Goal: Task Accomplishment & Management: Use online tool/utility

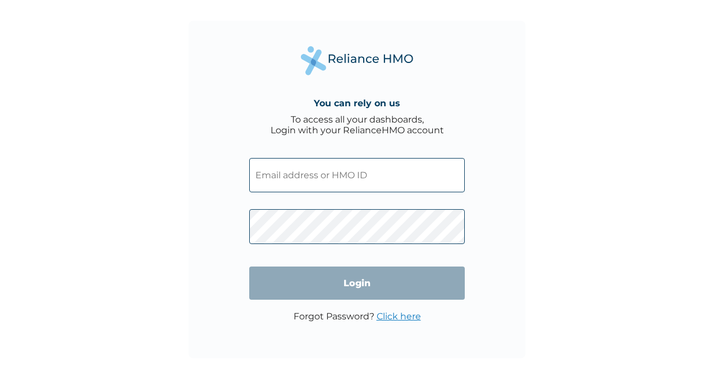
type input "ENP/12078/A"
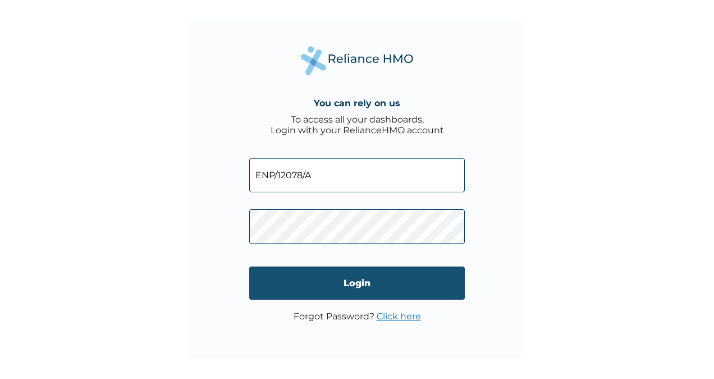
click at [359, 290] on input "Login" at bounding box center [357, 282] width 216 height 33
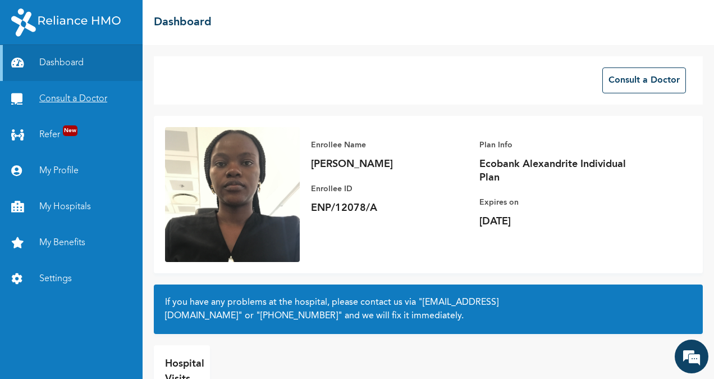
click at [79, 100] on link "Consult a Doctor" at bounding box center [71, 99] width 143 height 36
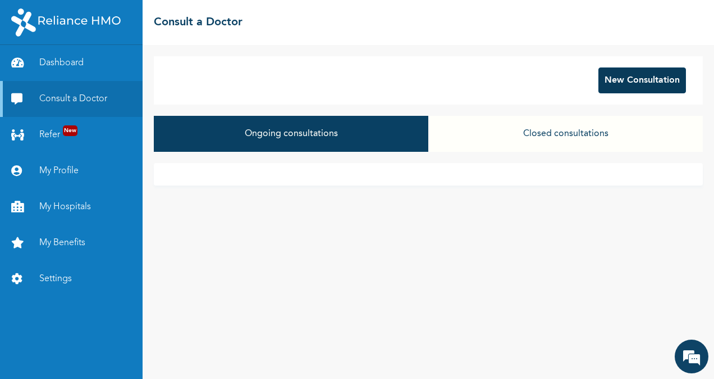
click at [624, 86] on button "New Consultation" at bounding box center [643, 80] width 88 height 26
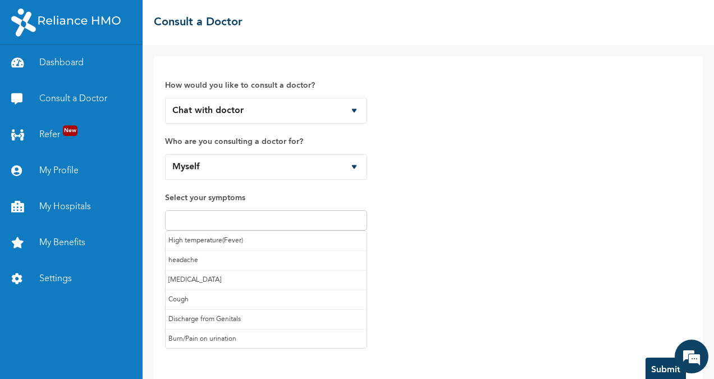
click at [263, 213] on input "text" at bounding box center [266, 219] width 195 height 13
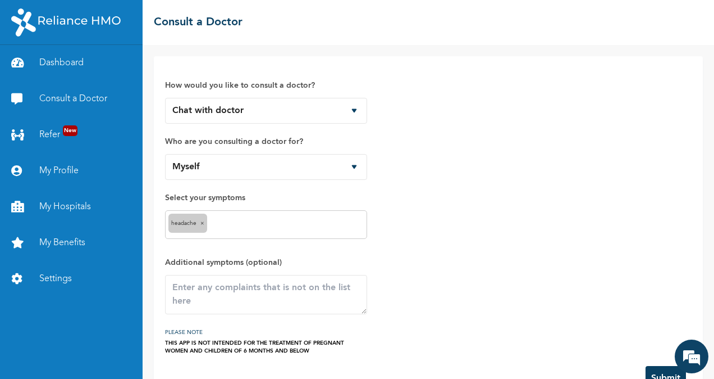
click at [231, 218] on input "text" at bounding box center [287, 224] width 154 height 13
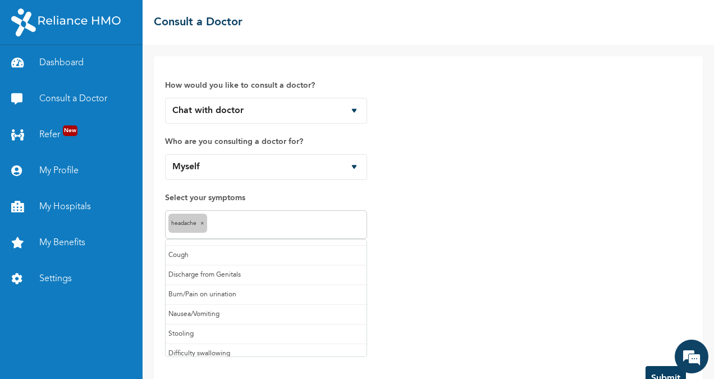
scroll to position [36, 0]
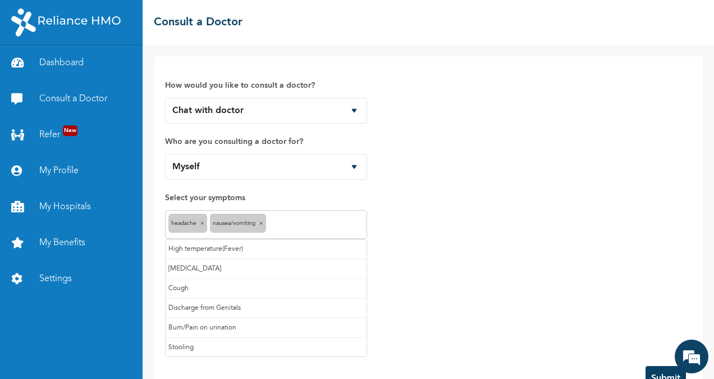
click at [286, 218] on input "text" at bounding box center [316, 224] width 95 height 13
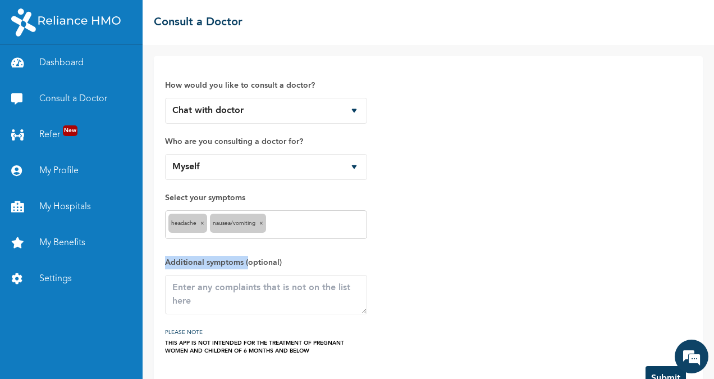
drag, startPoint x: 456, startPoint y: 234, endPoint x: 249, endPoint y: 265, distance: 209.1
click at [249, 265] on div "How would you like to consult a doctor? Chat with doctor Phone Call Who are you…" at bounding box center [428, 210] width 527 height 287
drag, startPoint x: 249, startPoint y: 265, endPoint x: 229, endPoint y: 286, distance: 29.4
click at [229, 286] on textarea at bounding box center [266, 294] width 202 height 39
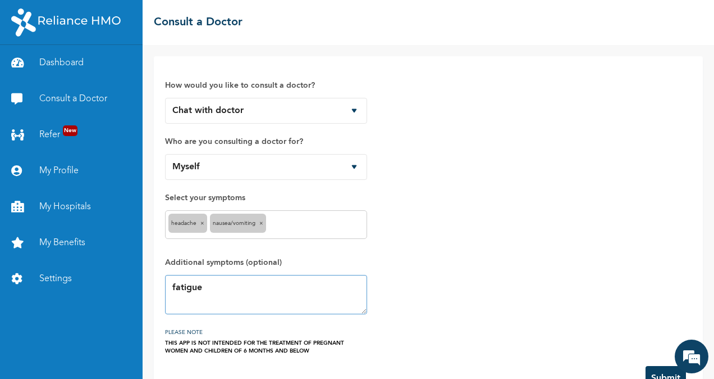
scroll to position [33, 0]
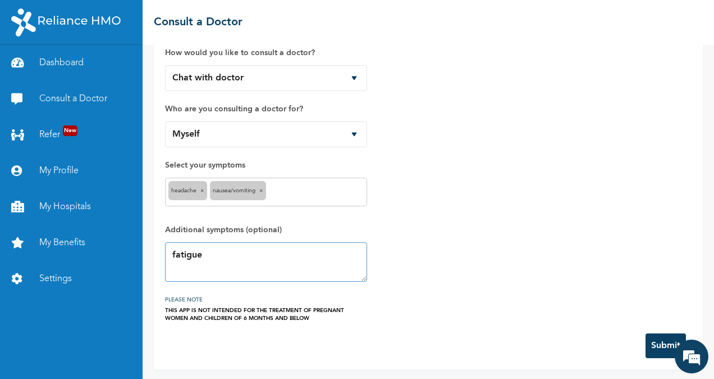
type textarea "fatigue"
click at [656, 337] on button "Submit" at bounding box center [666, 345] width 40 height 25
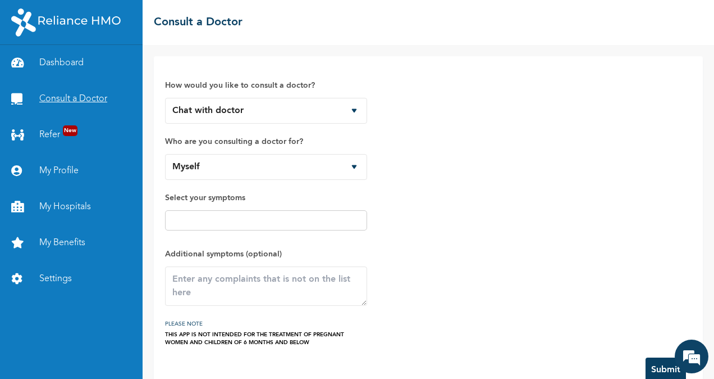
click at [67, 98] on link "Consult a Doctor" at bounding box center [71, 99] width 143 height 36
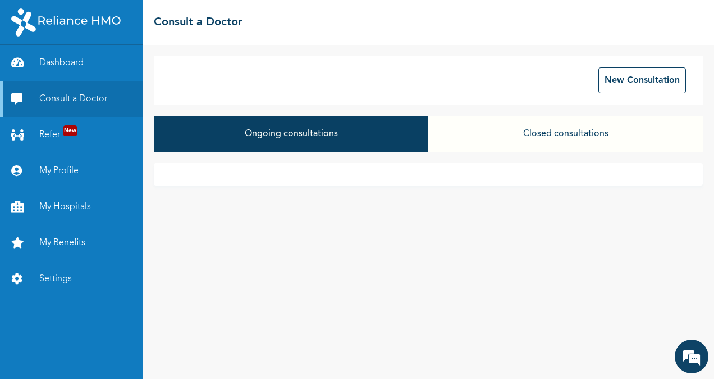
click at [491, 130] on button "Closed consultations" at bounding box center [566, 134] width 275 height 36
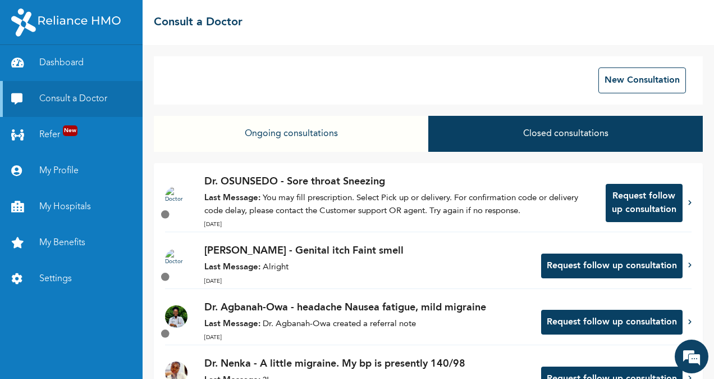
click at [356, 142] on button "Ongoing consultations" at bounding box center [291, 134] width 275 height 36
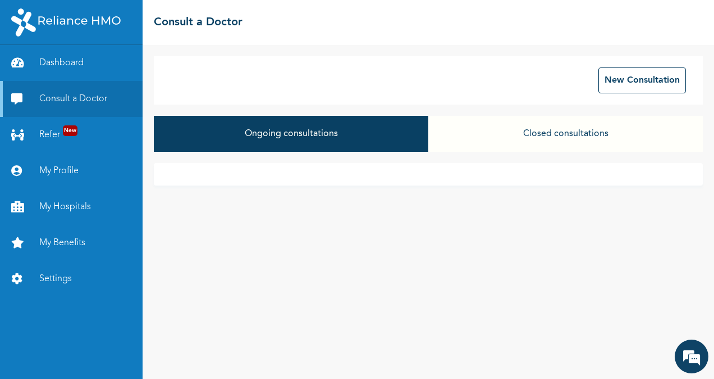
click at [506, 125] on button "Closed consultations" at bounding box center [566, 134] width 275 height 36
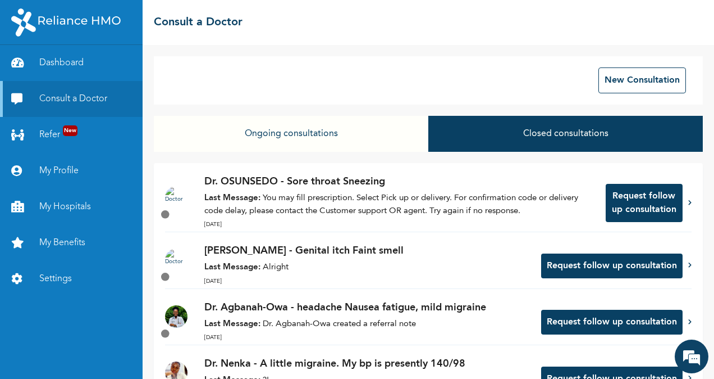
click at [321, 129] on button "Ongoing consultations" at bounding box center [291, 134] width 275 height 36
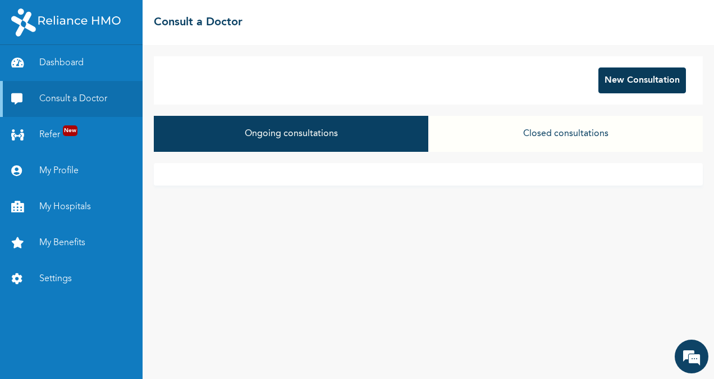
click at [634, 91] on button "New Consultation" at bounding box center [643, 80] width 88 height 26
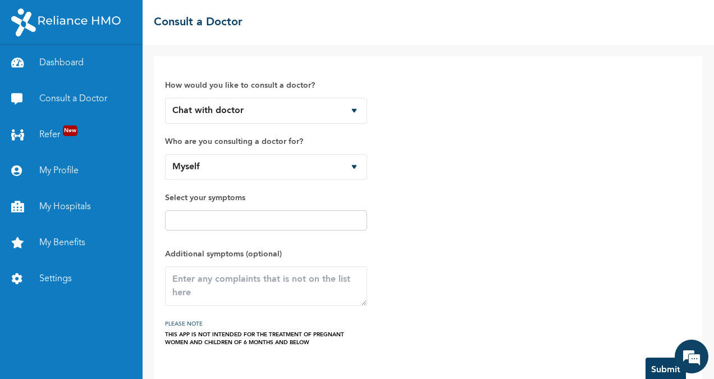
click at [298, 230] on span "Select your symptoms" at bounding box center [266, 213] width 202 height 45
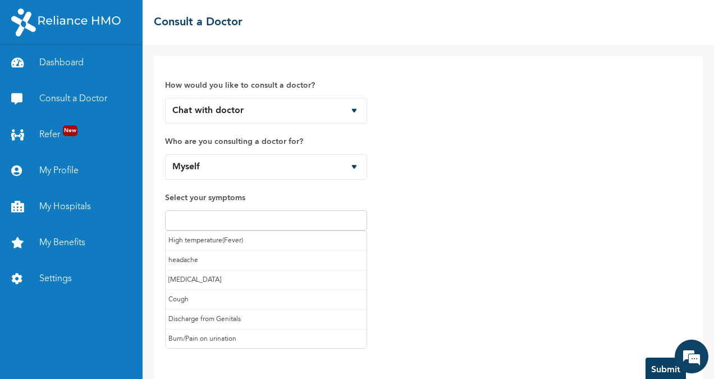
click at [277, 225] on input "text" at bounding box center [266, 219] width 195 height 13
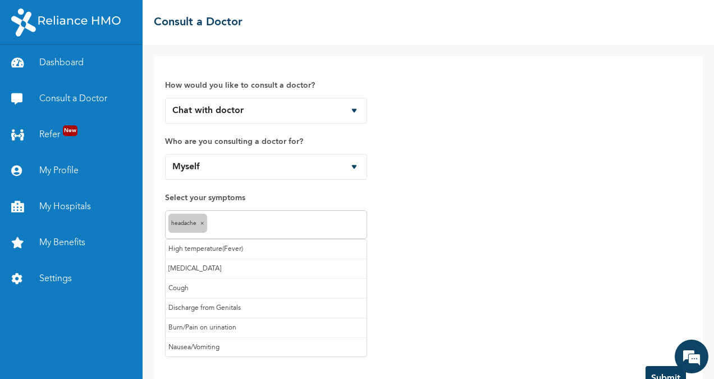
drag, startPoint x: 276, startPoint y: 222, endPoint x: 218, endPoint y: 334, distance: 125.9
click at [218, 239] on div "headache × High temperature(Fever) Heartburn Cough Discharge from Genitals Burn…" at bounding box center [266, 224] width 202 height 29
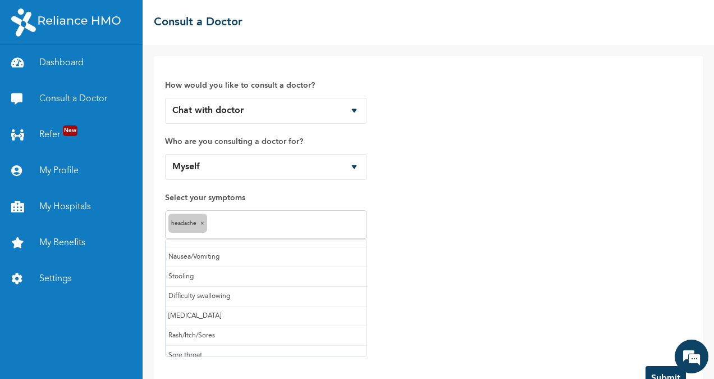
scroll to position [97, 0]
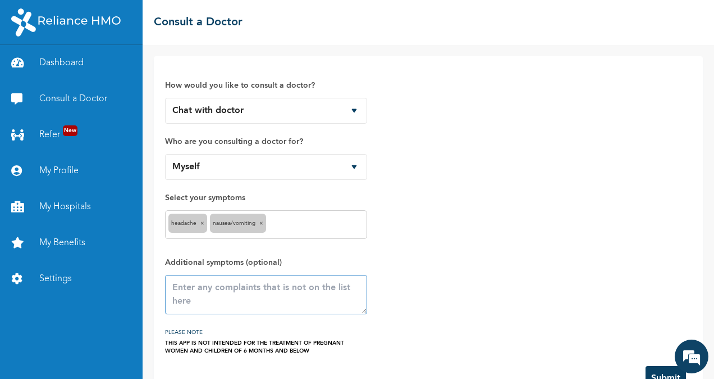
click at [201, 298] on textarea at bounding box center [266, 294] width 202 height 39
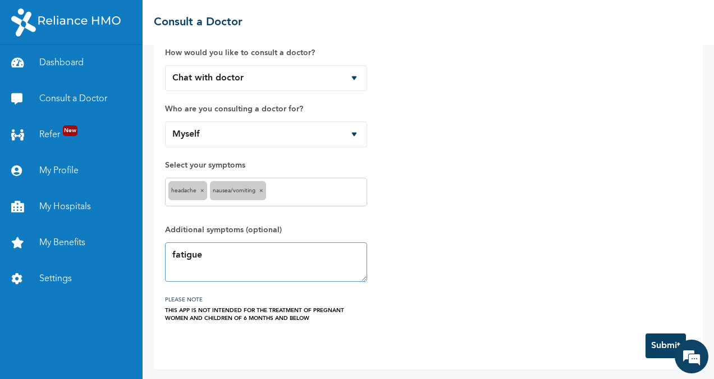
type textarea "fatigue"
click at [659, 339] on button "Submit" at bounding box center [666, 345] width 40 height 25
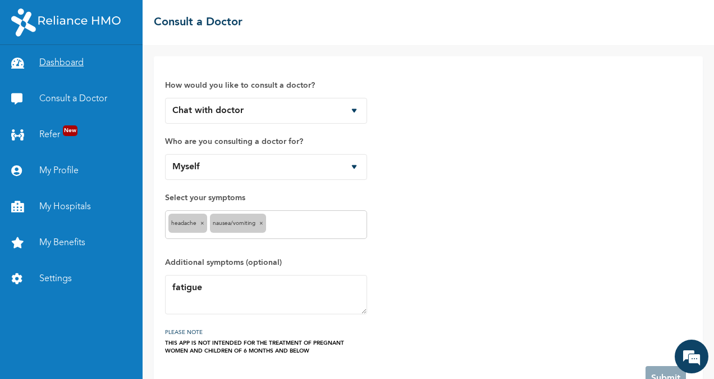
click at [61, 62] on link "Dashboard" at bounding box center [71, 63] width 143 height 36
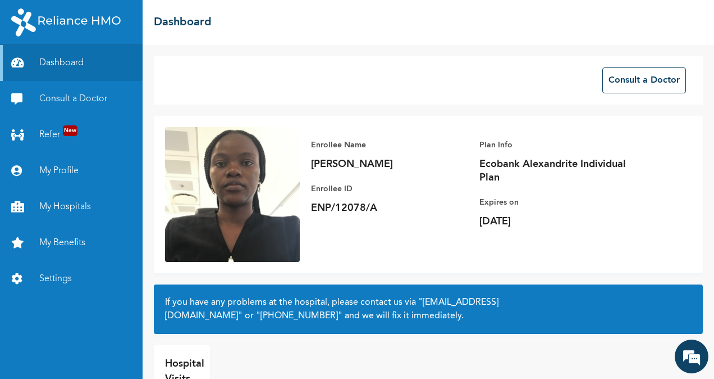
scroll to position [1, 0]
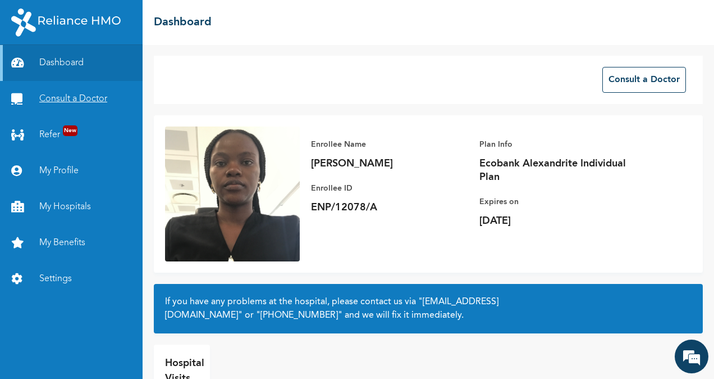
click at [71, 101] on link "Consult a Doctor" at bounding box center [71, 99] width 143 height 36
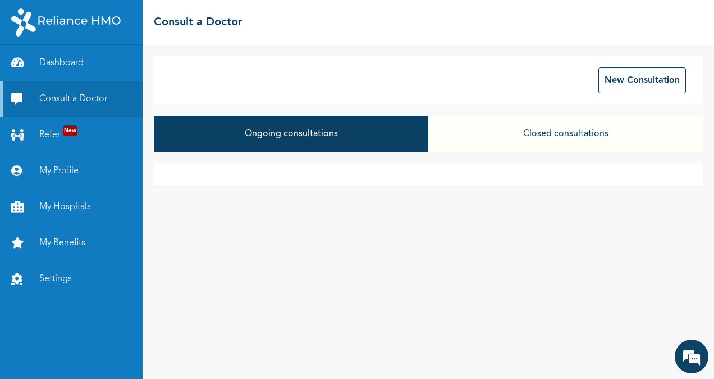
click at [67, 266] on link "Settings" at bounding box center [71, 279] width 143 height 36
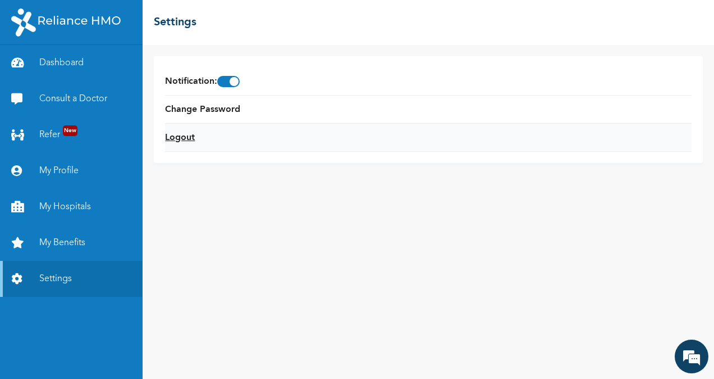
click at [173, 133] on link "Logout" at bounding box center [180, 137] width 30 height 13
